Goal: Book appointment/travel/reservation

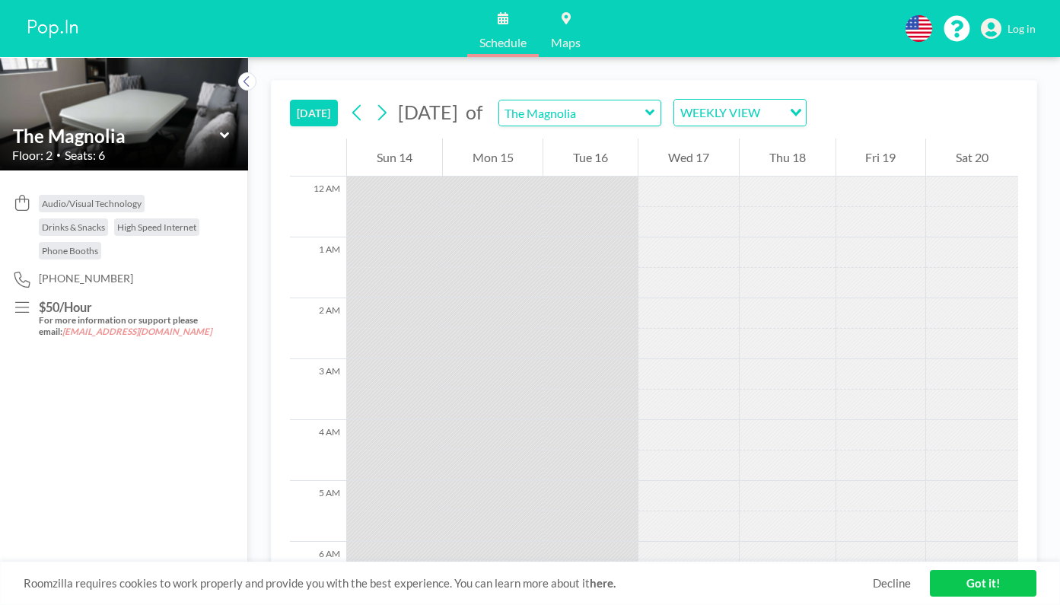
scroll to position [639, 0]
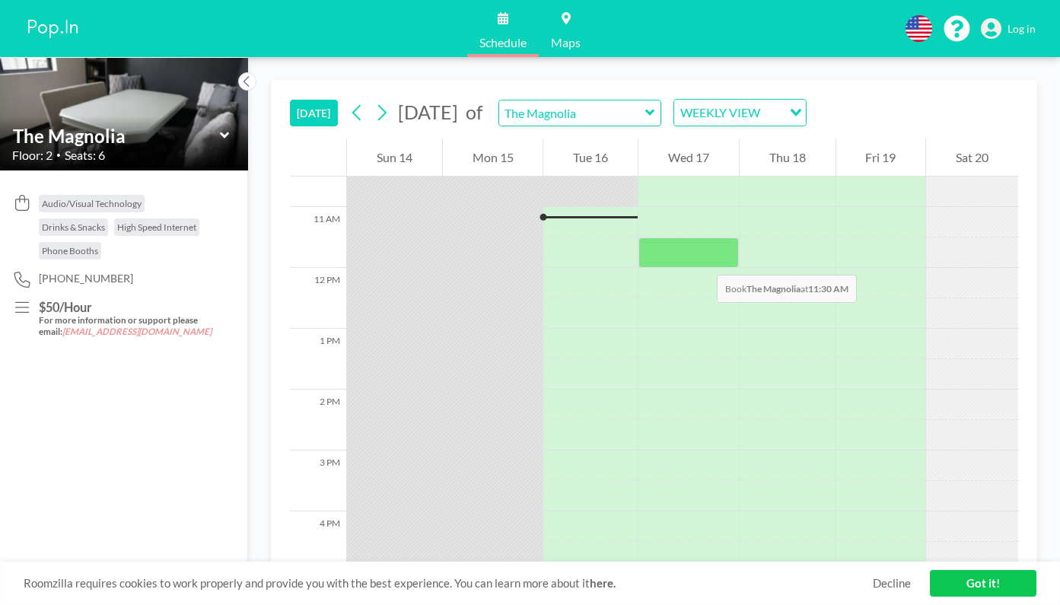
click at [699, 248] on div at bounding box center [688, 252] width 100 height 30
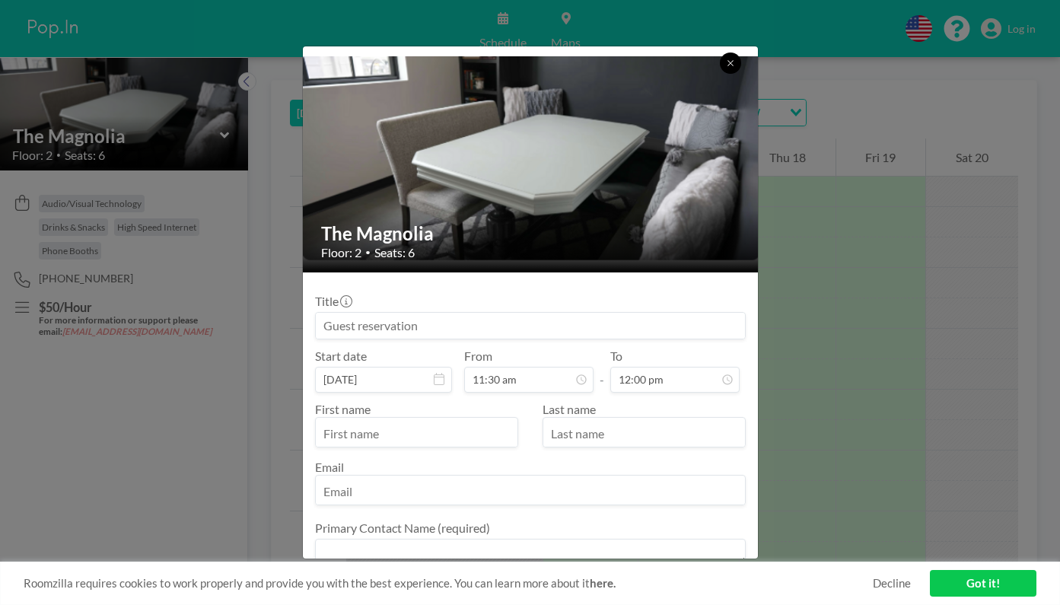
click at [730, 69] on button at bounding box center [730, 62] width 21 height 21
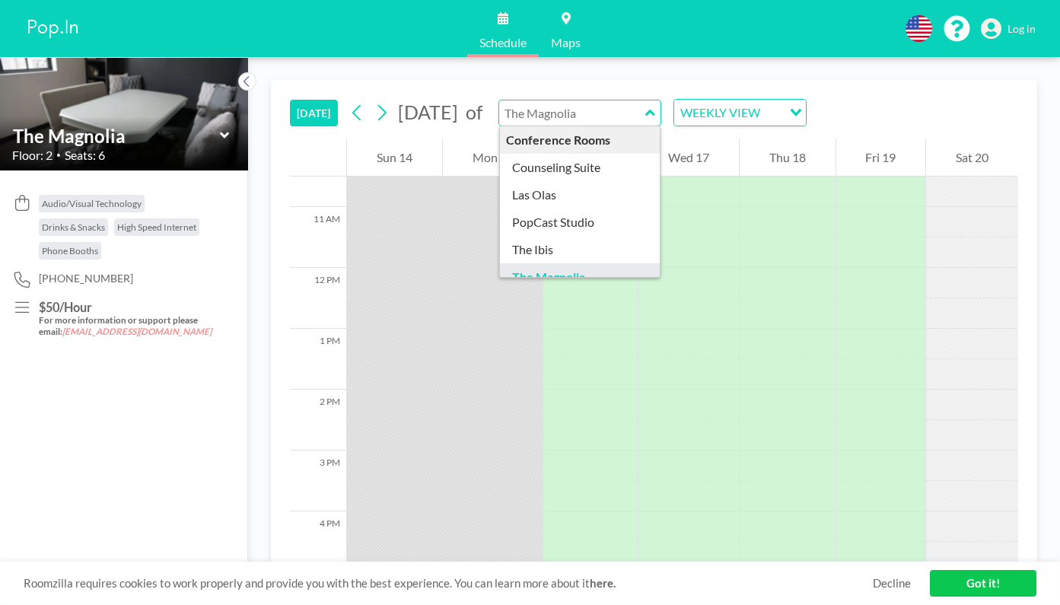
click at [645, 125] on input "text" at bounding box center [572, 112] width 146 height 25
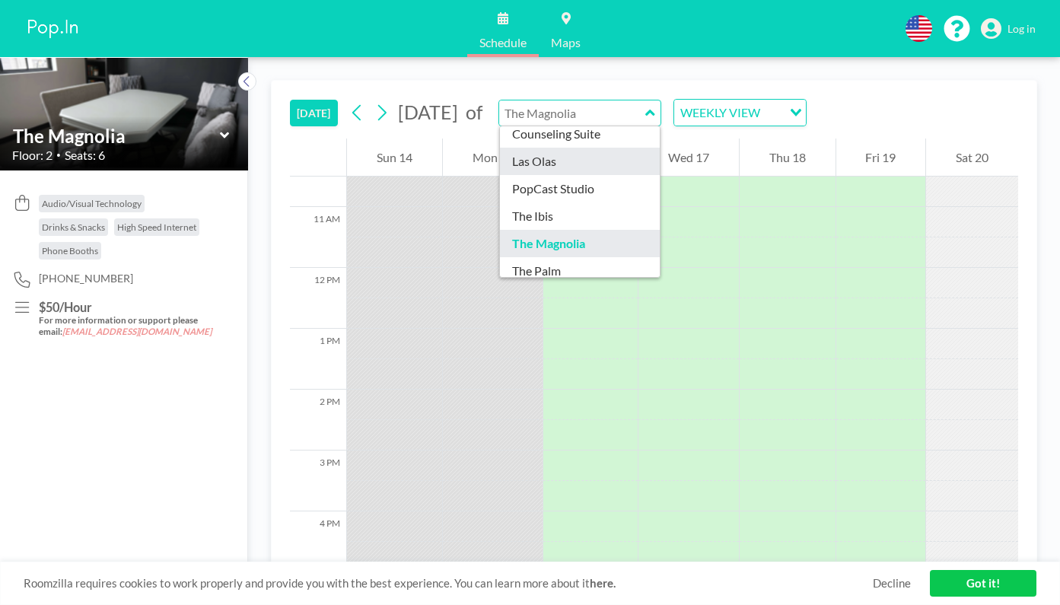
scroll to position [49, 0]
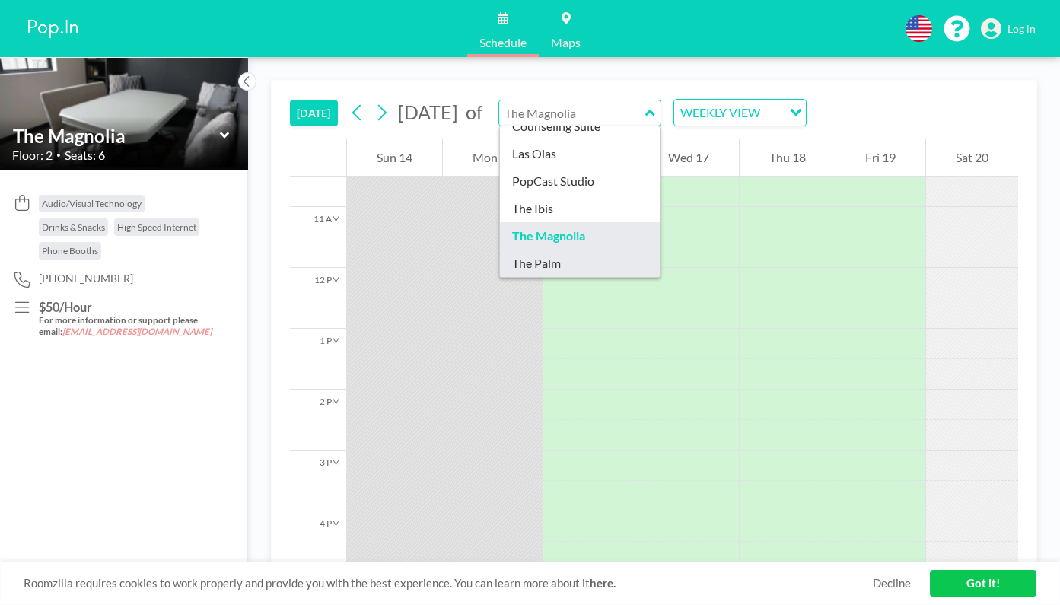
type input "The Palm"
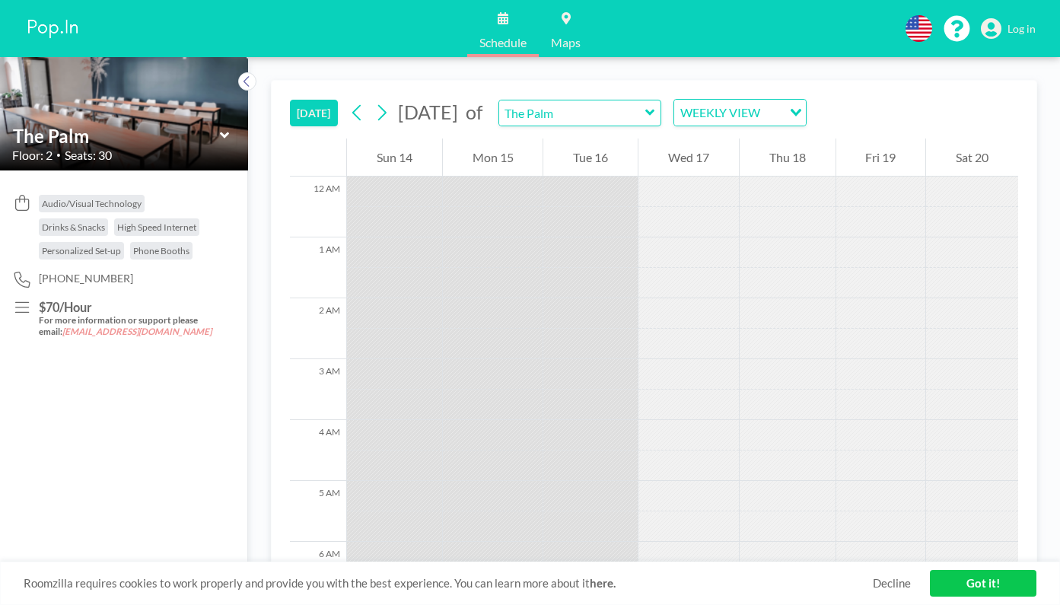
scroll to position [639, 0]
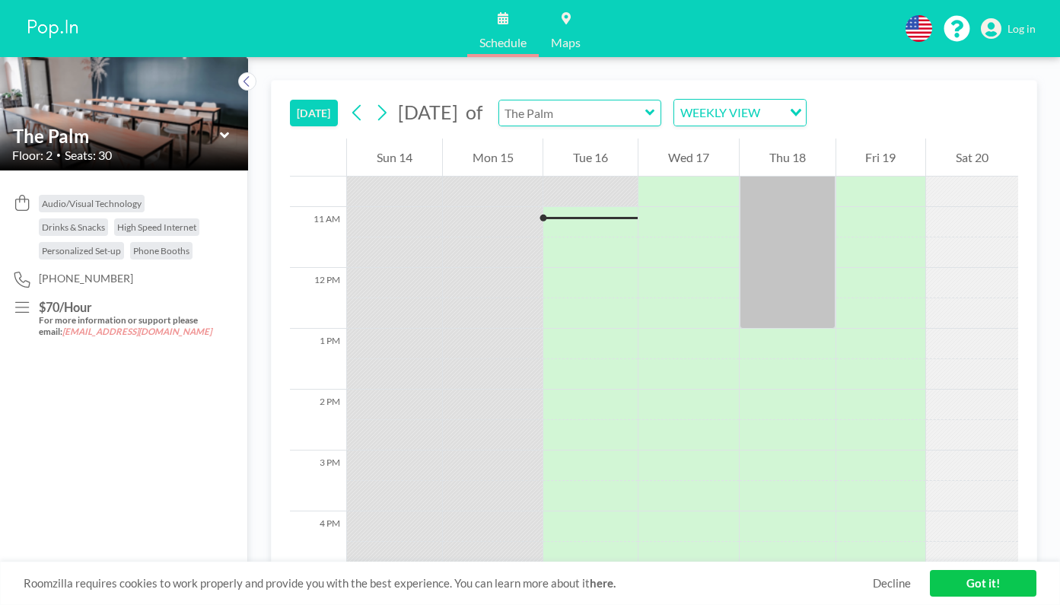
click at [645, 108] on input "text" at bounding box center [572, 112] width 146 height 25
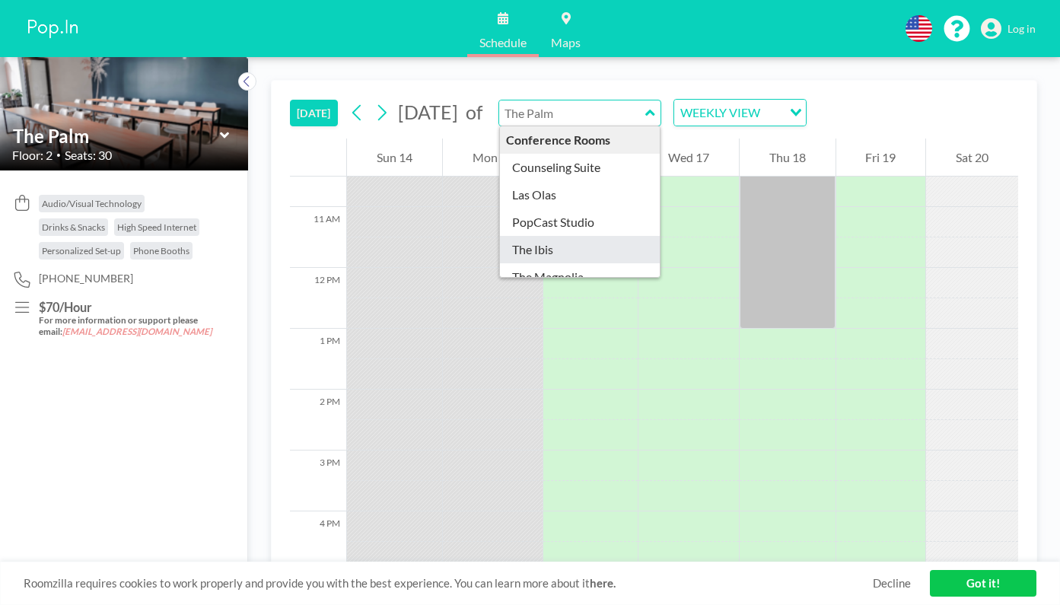
type input "The Ibis"
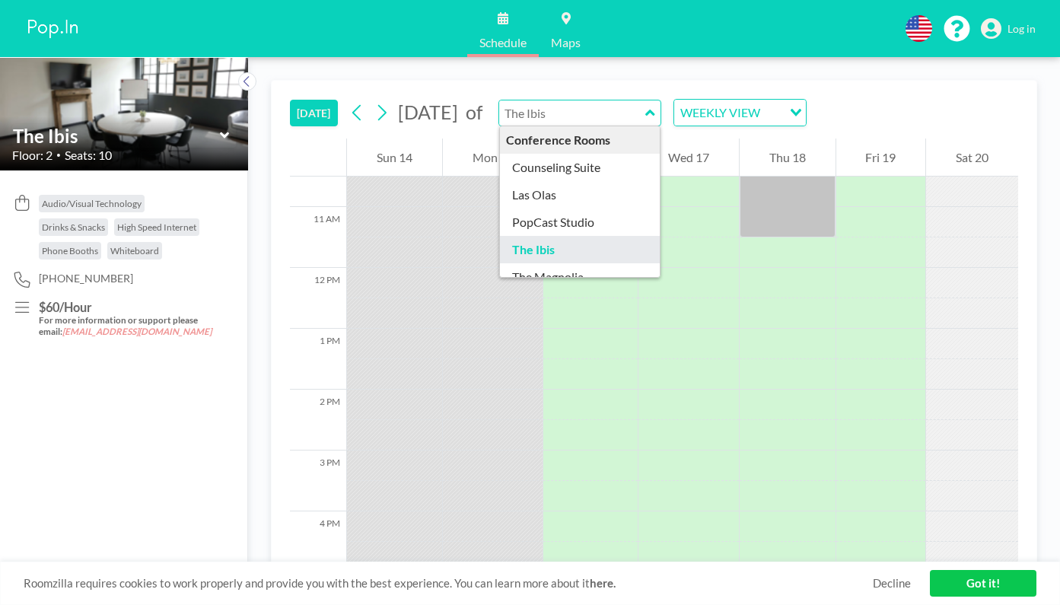
click at [645, 105] on input "text" at bounding box center [572, 112] width 146 height 25
type input "Las Olas"
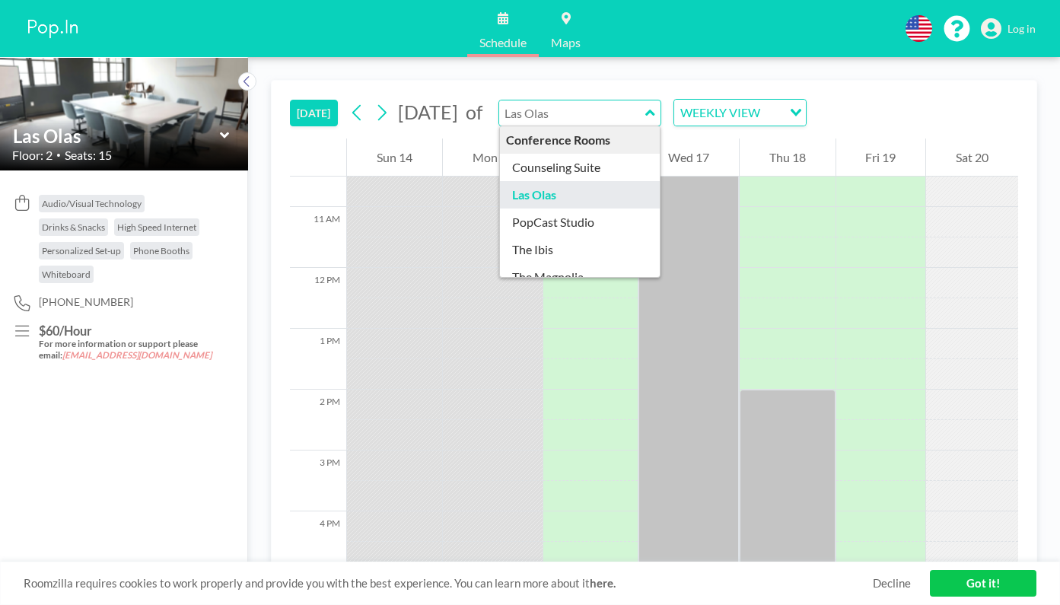
click at [645, 110] on input "text" at bounding box center [572, 112] width 146 height 25
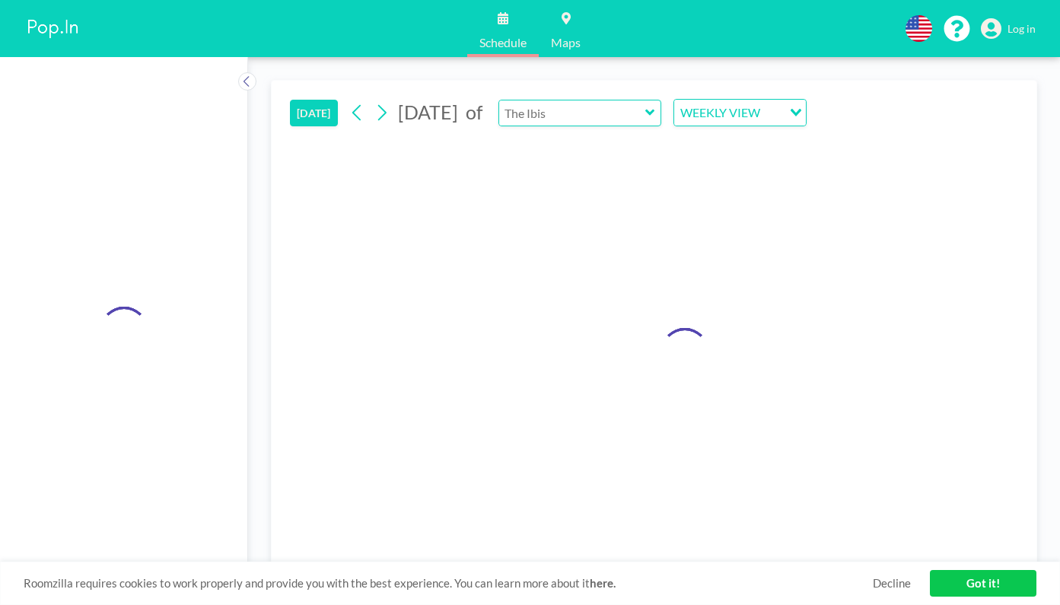
type input "The Ibis"
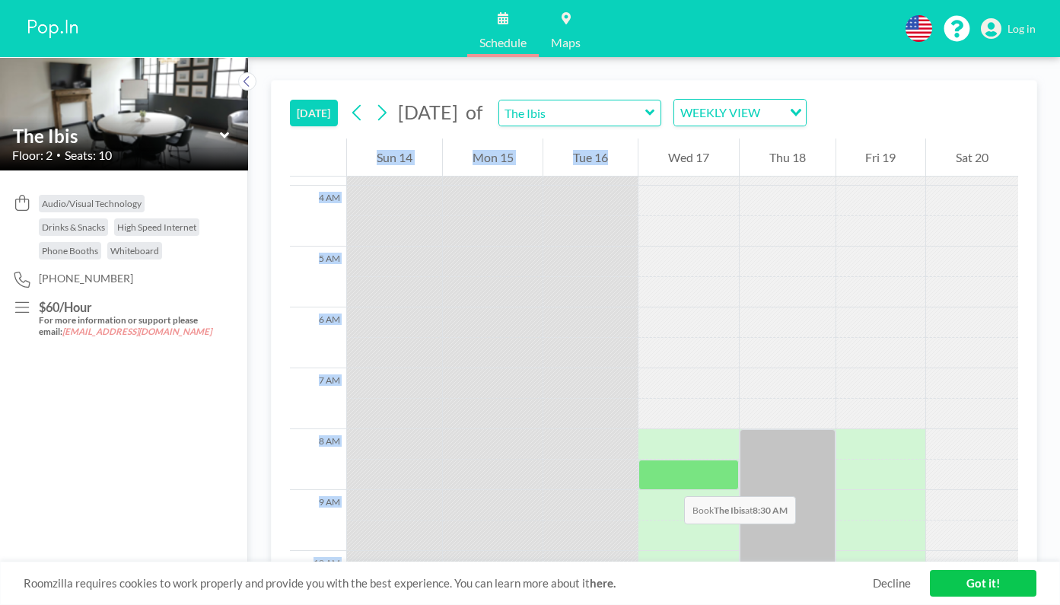
scroll to position [532, 0]
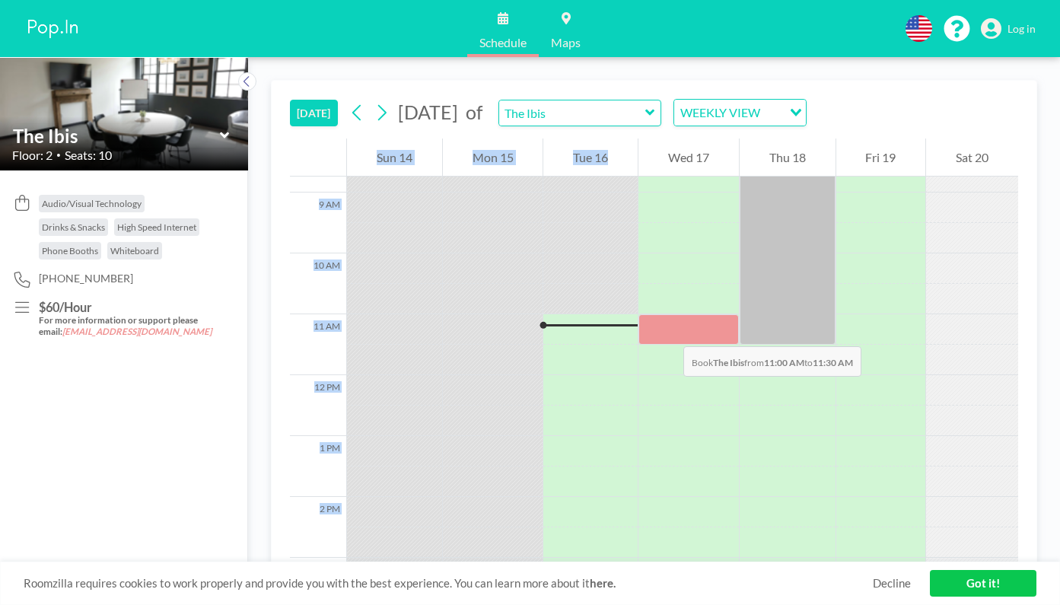
click at [668, 331] on div at bounding box center [688, 329] width 100 height 30
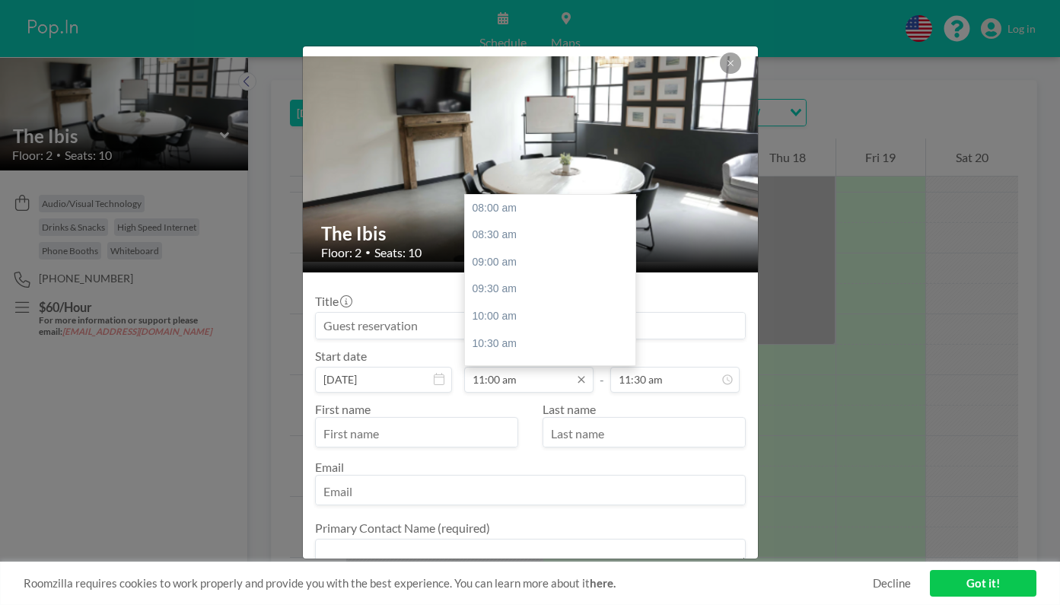
scroll to position [160, 0]
click at [545, 386] on input "11:00 am" at bounding box center [528, 380] width 129 height 26
click at [515, 243] on div "11:30 am" at bounding box center [554, 237] width 179 height 27
type input "11:30 am"
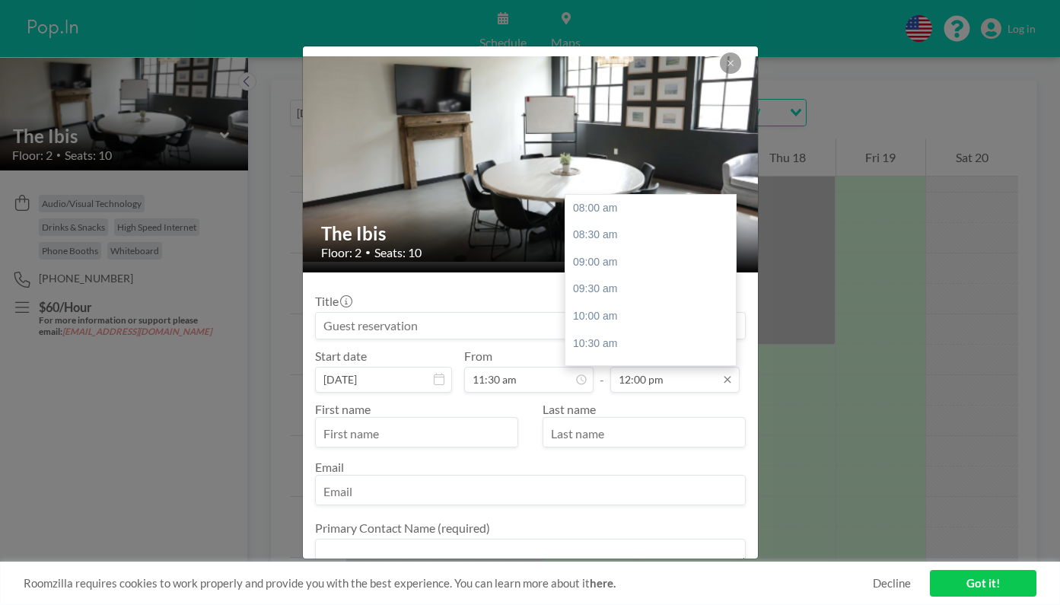
scroll to position [213, 0]
click at [675, 383] on input "12:00 pm" at bounding box center [674, 380] width 129 height 26
click at [641, 284] on div "01:30 pm" at bounding box center [654, 292] width 179 height 27
type input "01:30 pm"
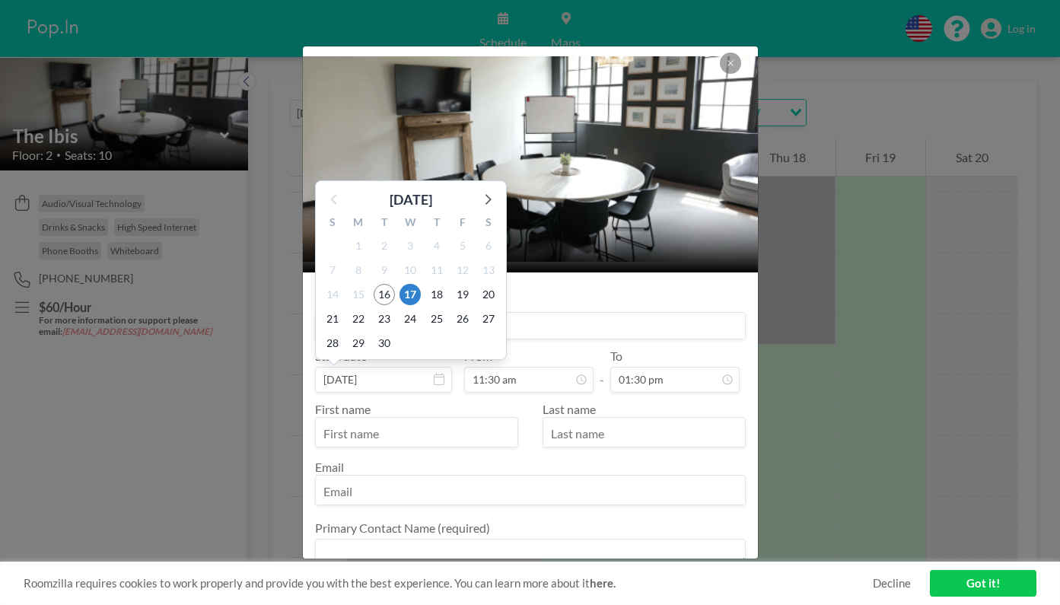
click at [425, 318] on div "25" at bounding box center [437, 319] width 26 height 24
click at [413, 294] on span "17" at bounding box center [409, 294] width 21 height 21
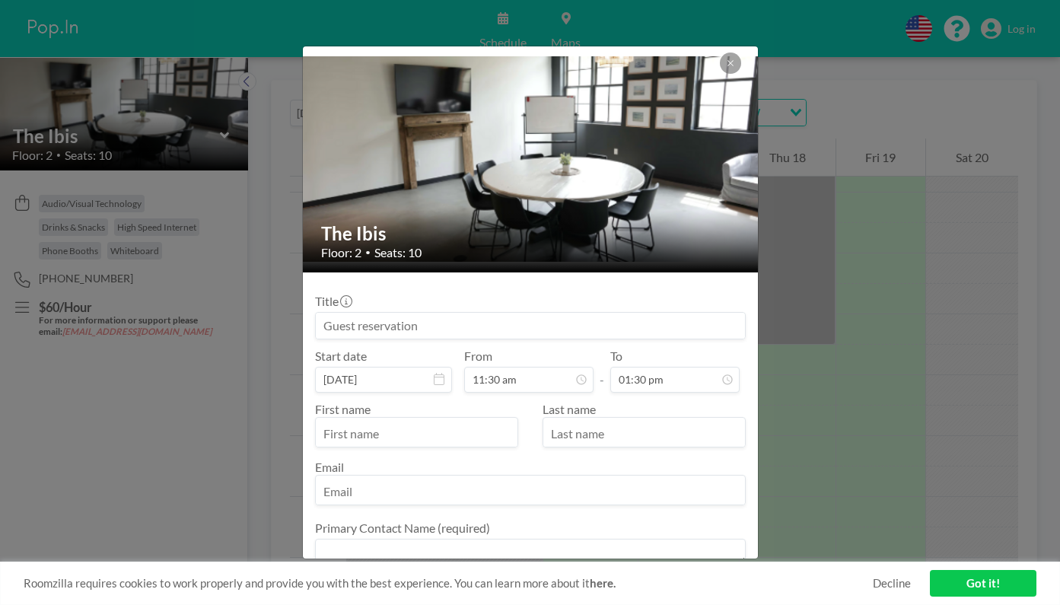
click at [424, 322] on input at bounding box center [530, 326] width 429 height 26
type input "BeattyLegal Services"
type input "[PERSON_NAME]"
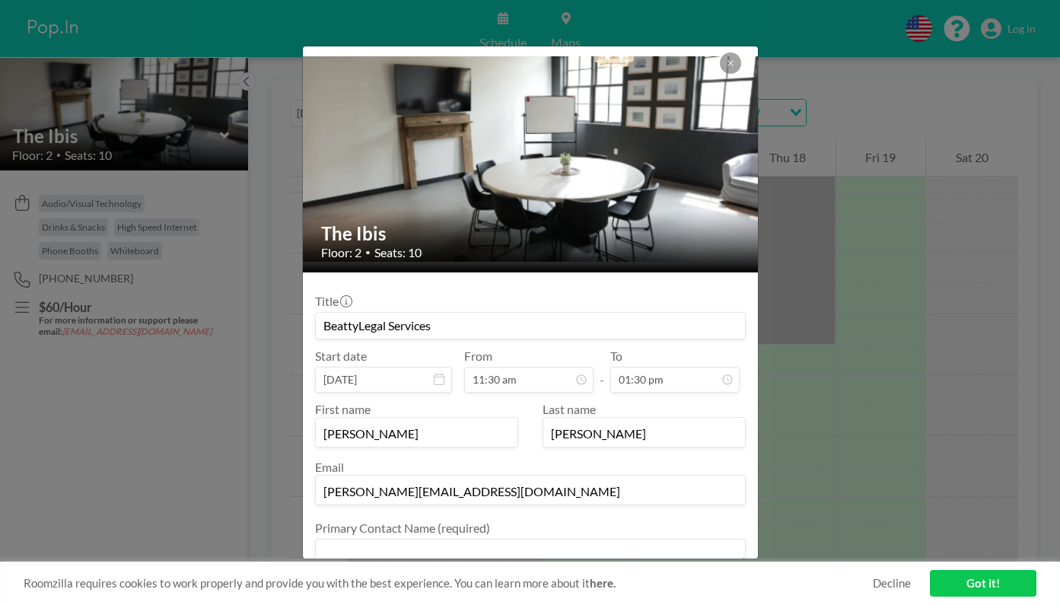
type input "[PERSON_NAME][EMAIL_ADDRESS][DOMAIN_NAME]"
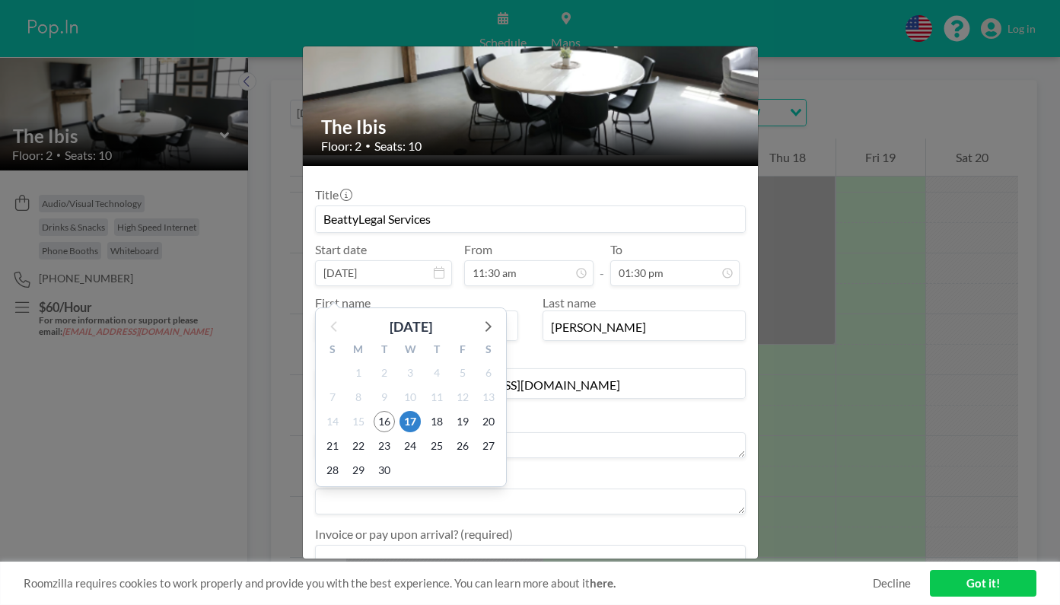
scroll to position [135, 0]
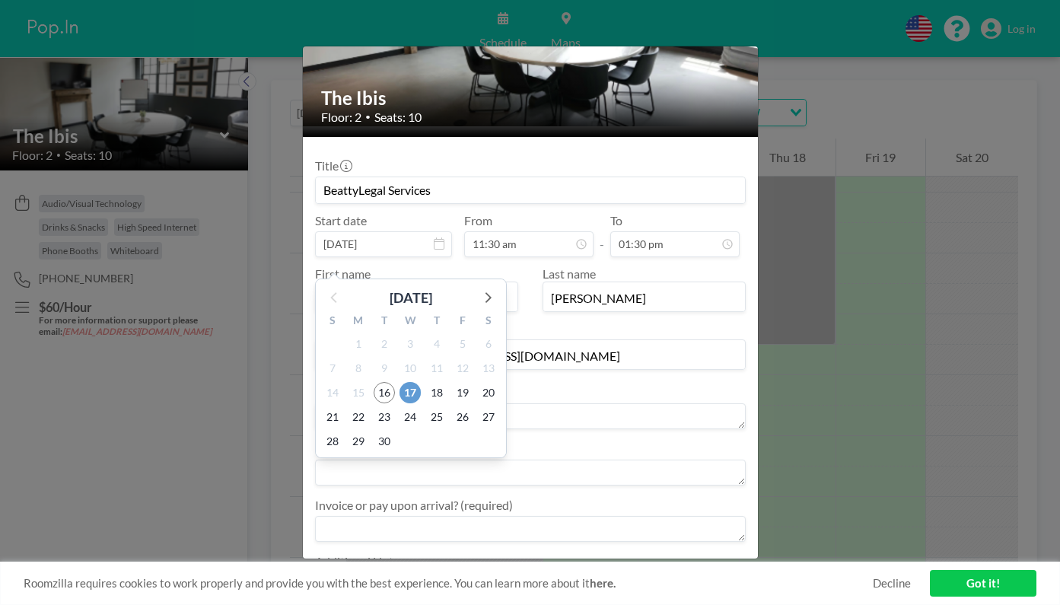
type textarea "[PERSON_NAME]"
click at [417, 392] on span "17" at bounding box center [409, 392] width 21 height 21
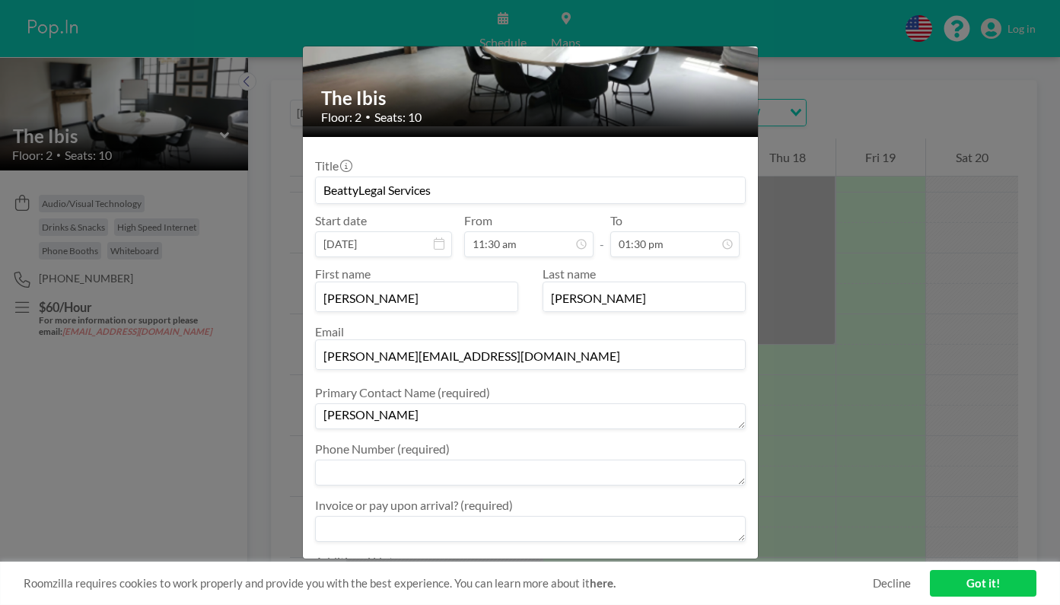
scroll to position [226, 0]
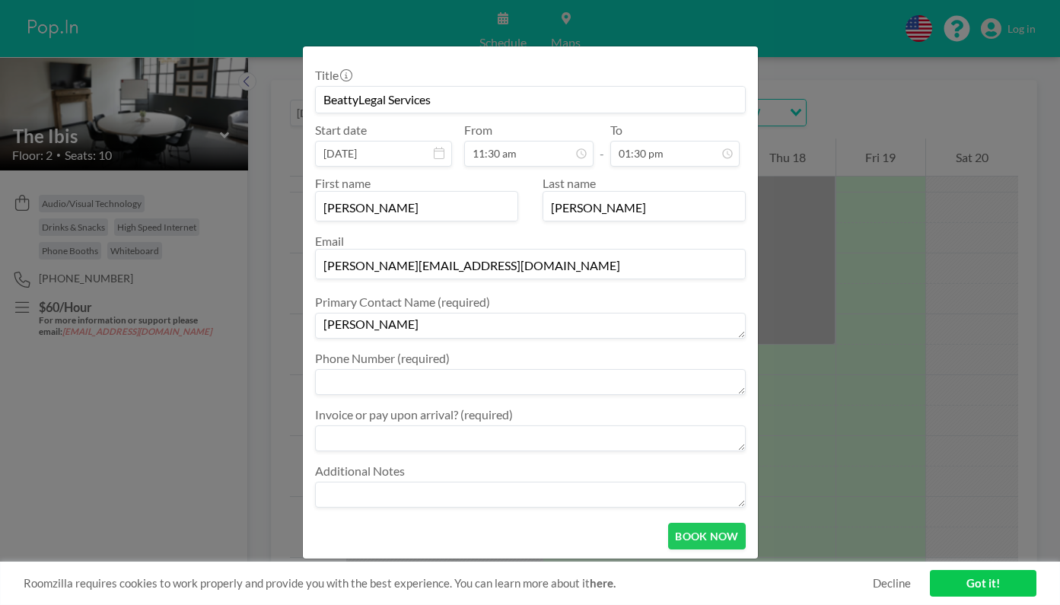
click at [506, 373] on textarea at bounding box center [530, 382] width 431 height 26
type textarea "3152723530"
type textarea "invoice"
click at [692, 532] on button "BOOK NOW" at bounding box center [706, 536] width 77 height 27
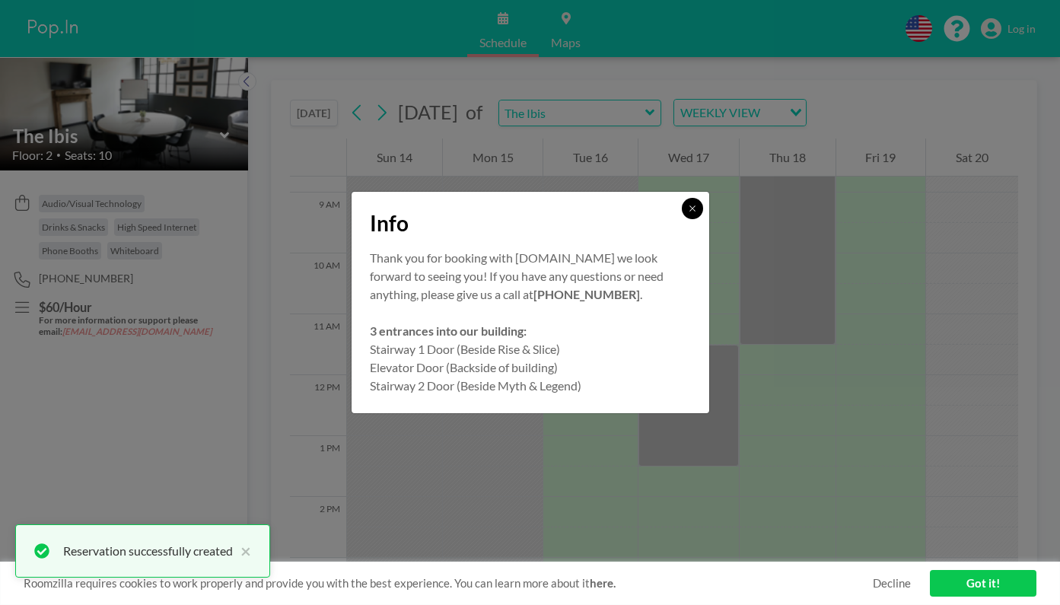
click at [693, 213] on button at bounding box center [692, 208] width 21 height 21
